Goal: Communication & Community: Connect with others

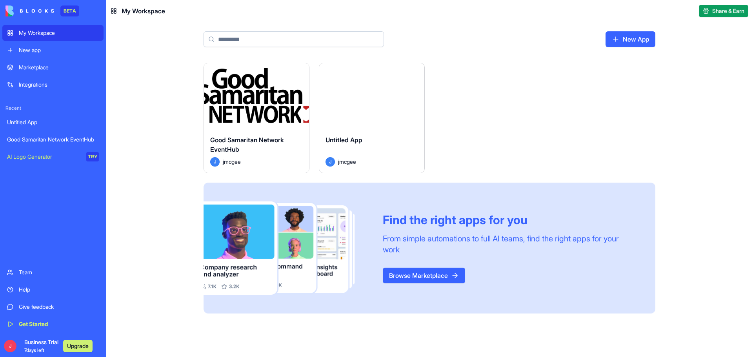
click at [257, 96] on button "Launch" at bounding box center [256, 96] width 59 height 16
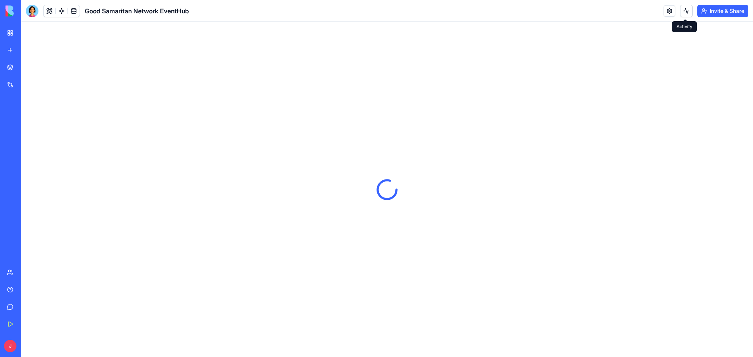
click at [686, 9] on button at bounding box center [686, 11] width 13 height 13
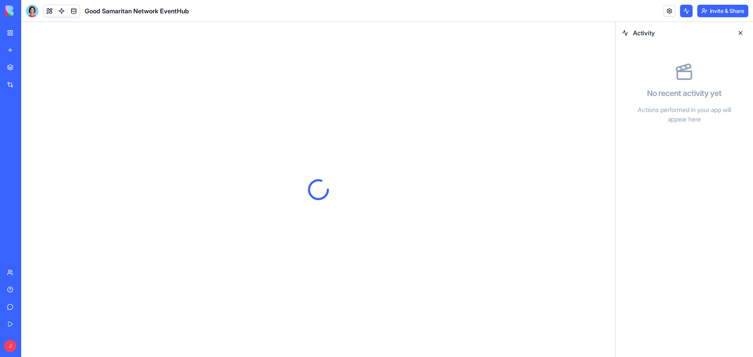
click at [711, 11] on button "Invite & Share" at bounding box center [722, 11] width 51 height 13
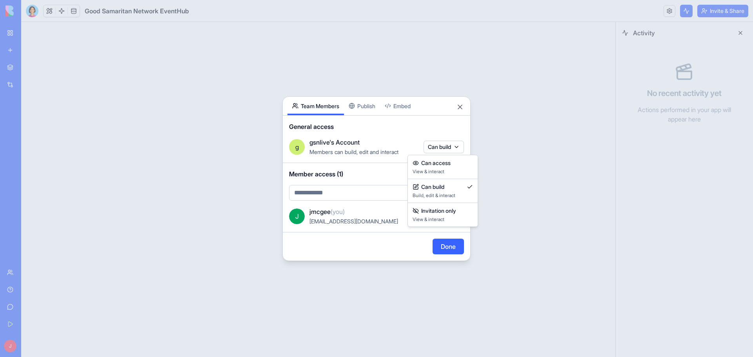
click at [456, 145] on body "BETA My Workspace New app Marketplace Integrations Recent Untitled App Good Sam…" at bounding box center [376, 178] width 753 height 357
click at [444, 129] on div at bounding box center [376, 178] width 753 height 357
click at [454, 147] on body "BETA My Workspace New app Marketplace Integrations Recent Untitled App Good Sam…" at bounding box center [376, 178] width 753 height 357
click at [453, 147] on div at bounding box center [376, 178] width 753 height 357
click at [453, 218] on button "Can build" at bounding box center [444, 216] width 40 height 13
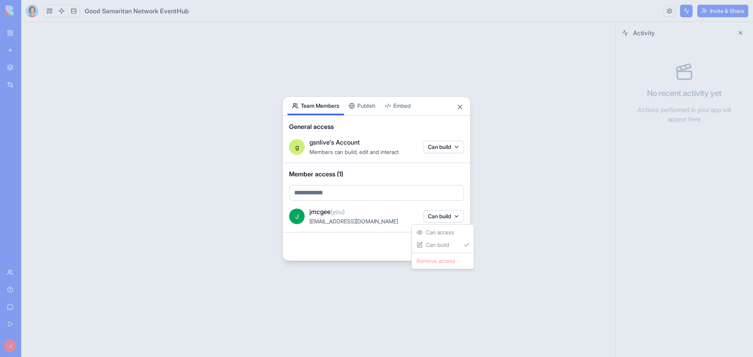
click at [454, 178] on div at bounding box center [376, 178] width 753 height 357
click at [440, 217] on button "Can build" at bounding box center [444, 216] width 40 height 13
click at [410, 178] on div at bounding box center [376, 178] width 753 height 357
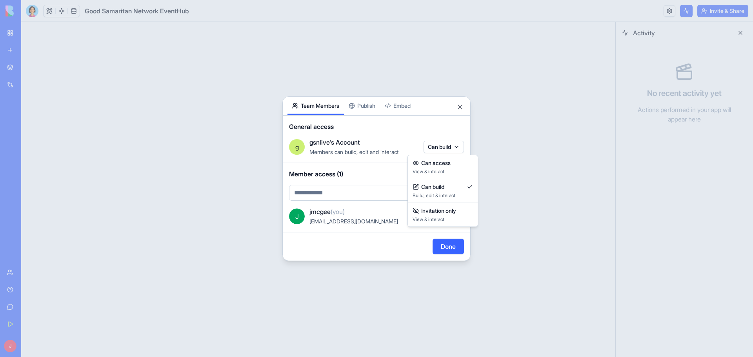
click at [454, 145] on body "BETA My Workspace New app Marketplace Integrations Recent Untitled App Good Sam…" at bounding box center [376, 178] width 753 height 357
click at [454, 145] on div at bounding box center [376, 178] width 753 height 357
click at [443, 246] on button "Done" at bounding box center [448, 247] width 31 height 16
